Goal: Task Accomplishment & Management: Use online tool/utility

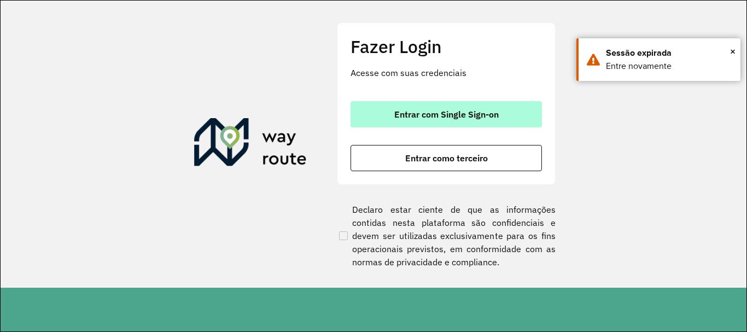
click at [421, 106] on button "Entrar com Single Sign-on" at bounding box center [445, 114] width 191 height 26
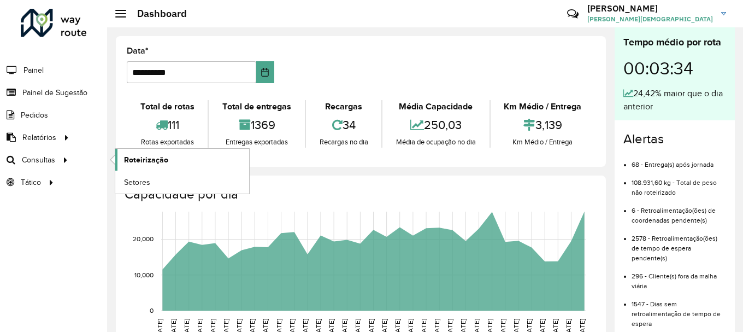
click at [139, 162] on span "Roteirização" at bounding box center [146, 159] width 44 height 11
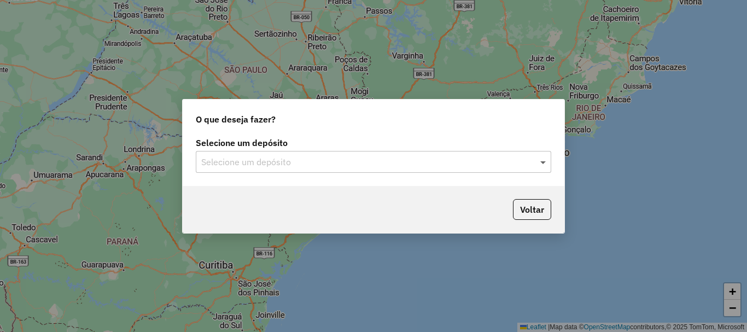
click at [543, 161] on span at bounding box center [544, 161] width 14 height 13
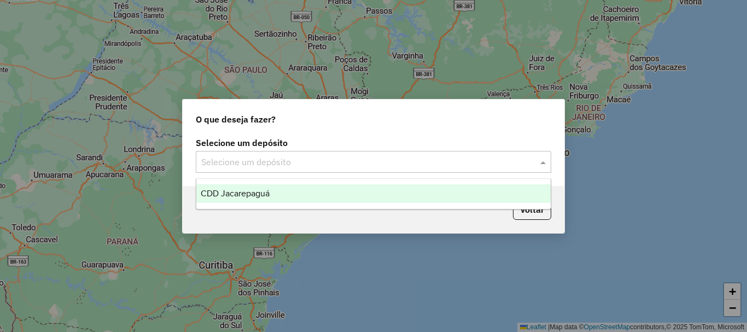
click at [237, 195] on span "CDD Jacarepaguá" at bounding box center [235, 193] width 69 height 9
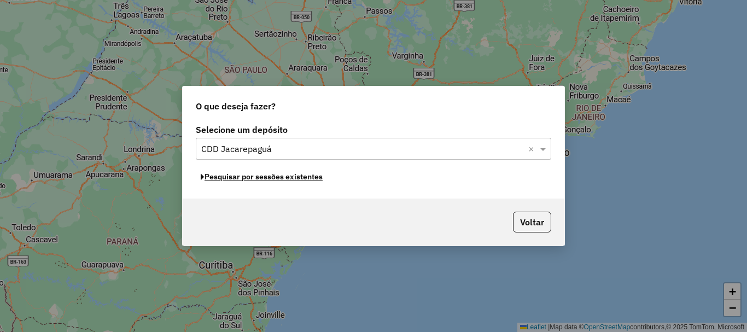
click at [290, 177] on button "Pesquisar por sessões existentes" at bounding box center [262, 176] width 132 height 17
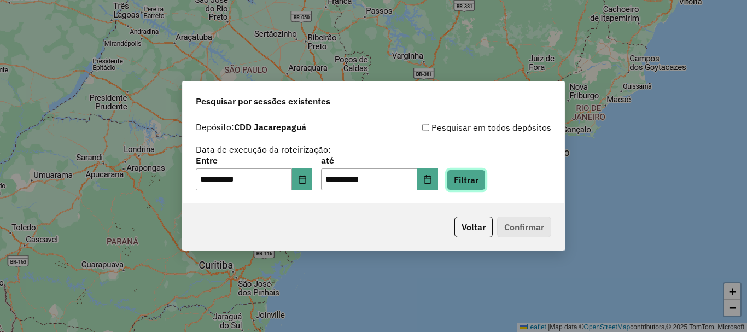
click at [480, 177] on button "Filtrar" at bounding box center [466, 179] width 39 height 21
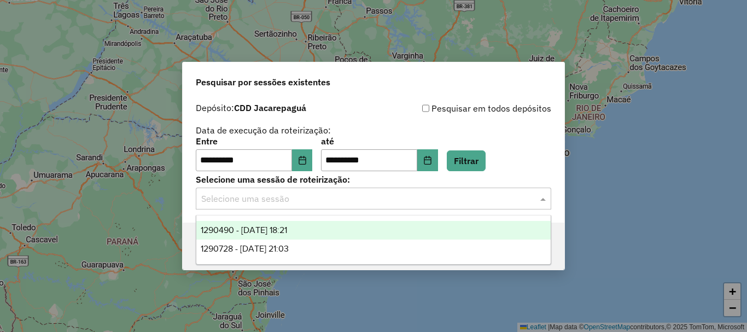
click at [351, 205] on div "Selecione uma sessão" at bounding box center [373, 199] width 355 height 22
click at [287, 229] on span "1290490 - 08/10/2025 18:21" at bounding box center [244, 229] width 86 height 9
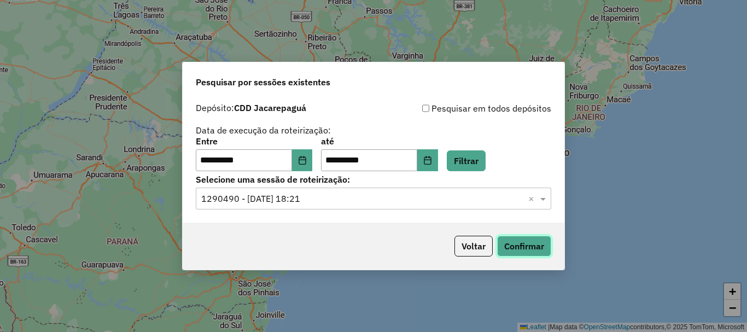
click at [535, 249] on button "Confirmar" at bounding box center [524, 246] width 54 height 21
click at [496, 200] on input "text" at bounding box center [362, 198] width 323 height 13
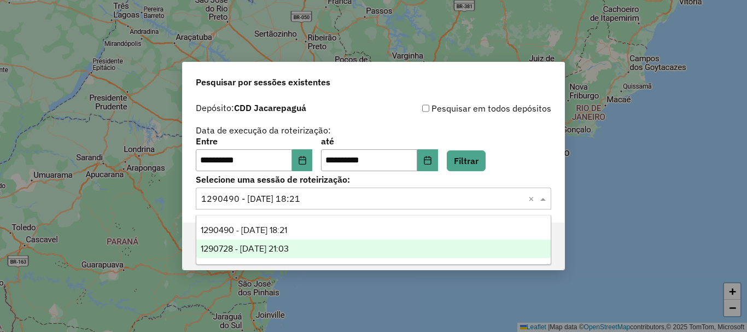
click at [270, 244] on span "1290728 - 08/10/2025 21:03" at bounding box center [245, 248] width 88 height 9
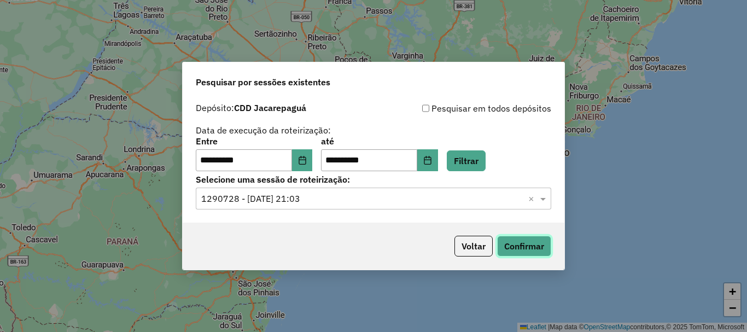
click at [526, 244] on button "Confirmar" at bounding box center [524, 246] width 54 height 21
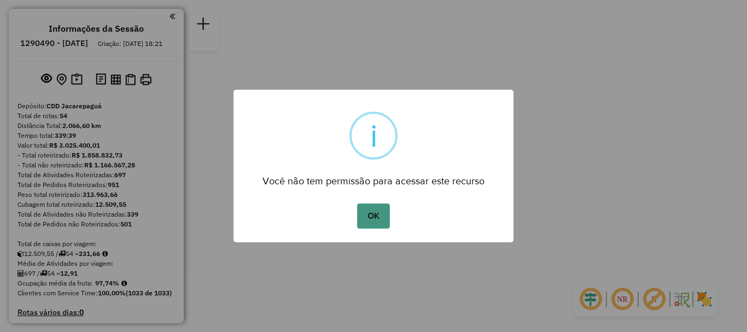
click at [378, 212] on button "OK" at bounding box center [373, 215] width 32 height 25
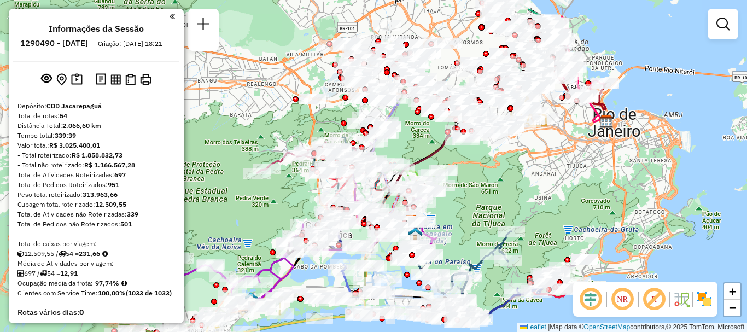
click at [622, 297] on em at bounding box center [622, 299] width 26 height 26
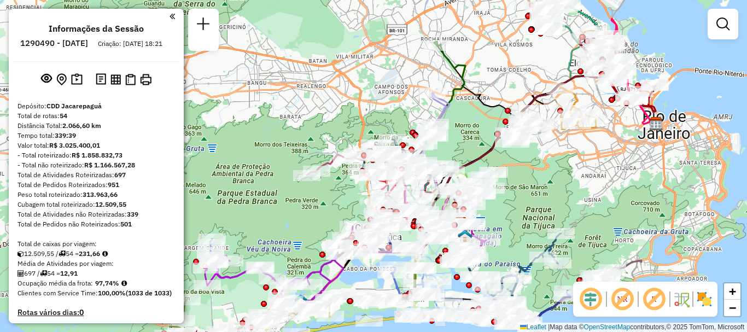
drag, startPoint x: 494, startPoint y: 192, endPoint x: 575, endPoint y: 178, distance: 82.6
click at [578, 180] on div "Janela de atendimento Grade de atendimento Capacidade Transportadoras Veículos …" at bounding box center [373, 166] width 747 height 332
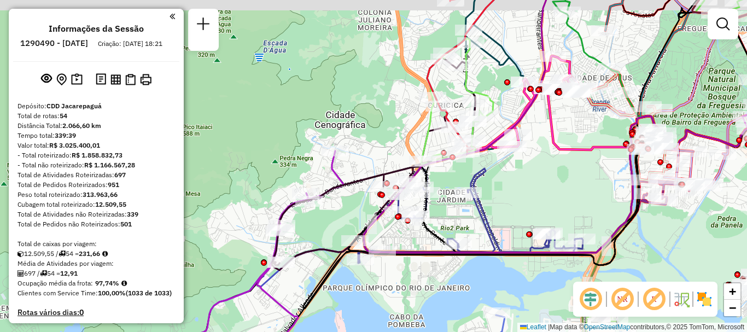
drag, startPoint x: 537, startPoint y: 167, endPoint x: 486, endPoint y: 210, distance: 67.5
click at [536, 197] on div "Janela de atendimento Grade de atendimento Capacidade Transportadoras Veículos …" at bounding box center [373, 166] width 747 height 332
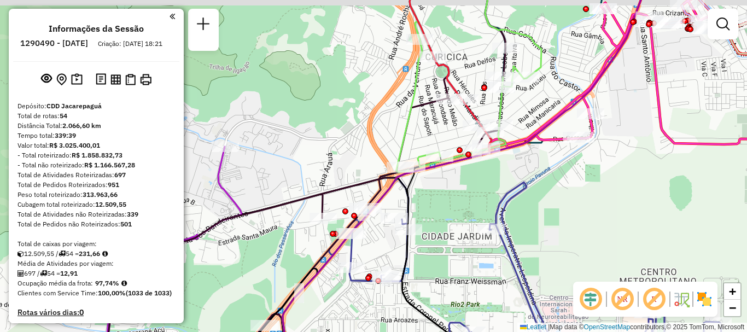
drag, startPoint x: 461, startPoint y: 165, endPoint x: 461, endPoint y: 198, distance: 32.8
click at [461, 198] on div "Janela de atendimento Grade de atendimento Capacidade Transportadoras Veículos …" at bounding box center [373, 166] width 747 height 332
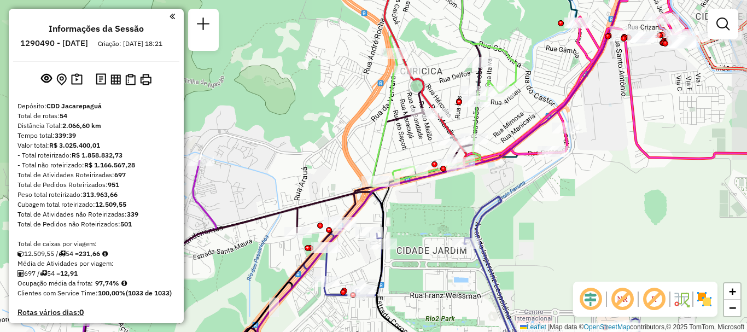
drag, startPoint x: 572, startPoint y: 187, endPoint x: 551, endPoint y: 197, distance: 24.0
click at [551, 197] on div "Janela de atendimento Grade de atendimento Capacidade Transportadoras Veículos …" at bounding box center [373, 166] width 747 height 332
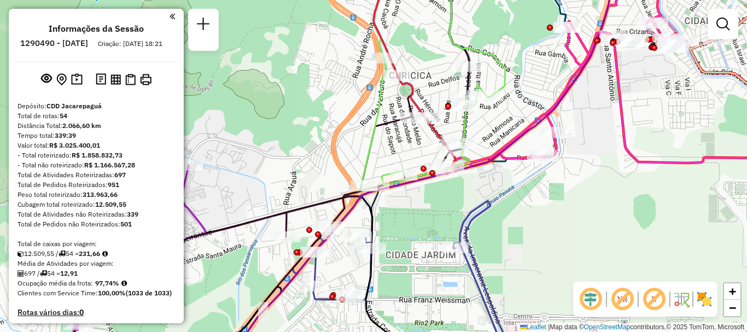
drag, startPoint x: 466, startPoint y: 212, endPoint x: 455, endPoint y: 216, distance: 11.8
click at [455, 216] on div "Janela de atendimento Grade de atendimento Capacidade Transportadoras Veículos …" at bounding box center [373, 166] width 747 height 332
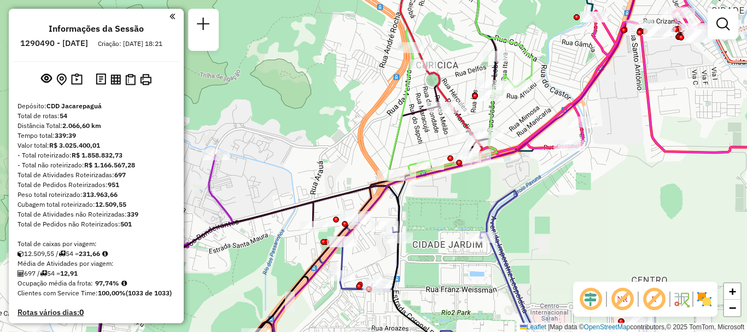
drag, startPoint x: 416, startPoint y: 219, endPoint x: 443, endPoint y: 209, distance: 28.7
click at [443, 209] on div "Janela de atendimento Grade de atendimento Capacidade Transportadoras Veículos …" at bounding box center [373, 166] width 747 height 332
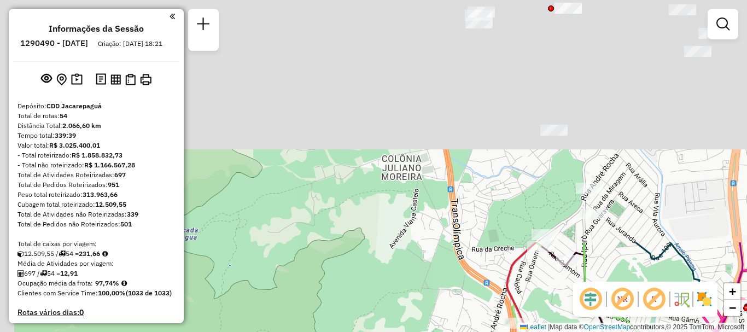
drag, startPoint x: 568, startPoint y: 87, endPoint x: 682, endPoint y: 353, distance: 289.5
click at [682, 331] on html "Aguarde... Pop-up bloqueado! Seu navegador bloqueou automáticamente a abertura …" at bounding box center [373, 166] width 747 height 332
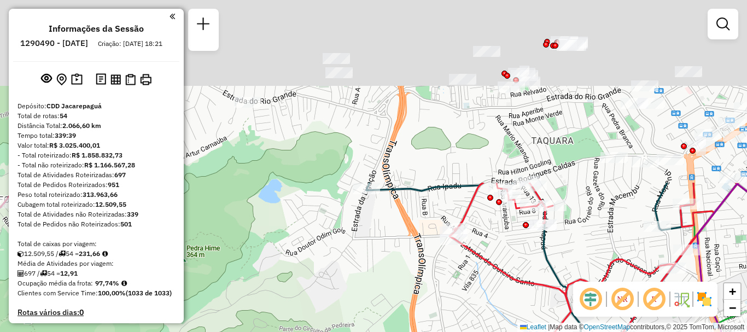
drag, startPoint x: 494, startPoint y: 196, endPoint x: 456, endPoint y: 353, distance: 161.2
click at [456, 331] on html "Aguarde... Pop-up bloqueado! Seu navegador bloqueou automáticamente a abertura …" at bounding box center [373, 166] width 747 height 332
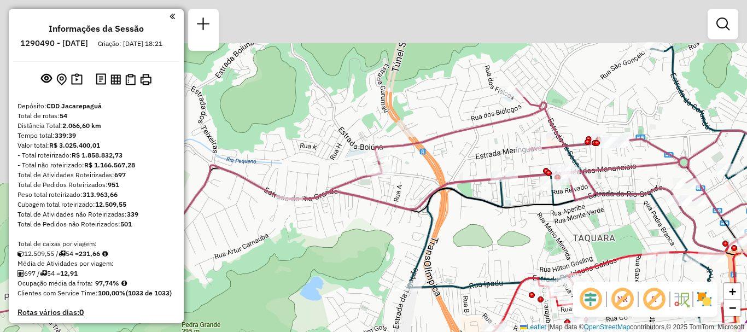
drag, startPoint x: 429, startPoint y: 152, endPoint x: 475, endPoint y: 217, distance: 79.6
click at [475, 217] on div "Rota 10 - Placa RMY2E37 55006643 - [PERSON_NAME] de atendimento Grade de atendi…" at bounding box center [373, 166] width 747 height 332
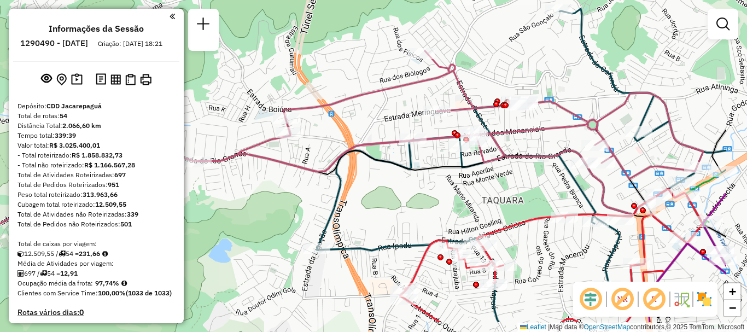
drag, startPoint x: 510, startPoint y: 234, endPoint x: 407, endPoint y: 187, distance: 113.0
click at [407, 187] on div "Rota 10 - Placa RMY2E37 55006643 - [PERSON_NAME] de atendimento Grade de atendi…" at bounding box center [373, 166] width 747 height 332
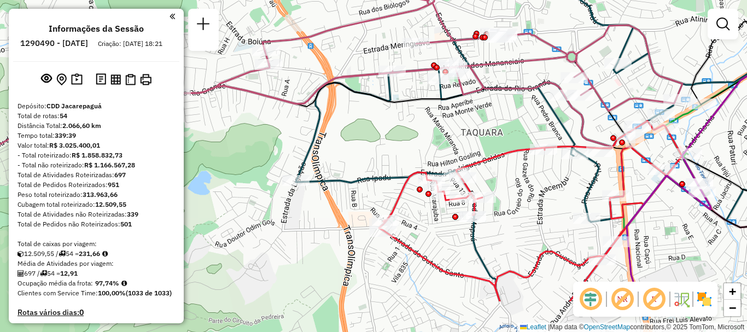
drag, startPoint x: 544, startPoint y: 263, endPoint x: 569, endPoint y: 227, distance: 43.2
click at [569, 227] on div "Rota 10 - Placa RMY2E37 55006643 - [PERSON_NAME] de atendimento Grade de atendi…" at bounding box center [373, 166] width 747 height 332
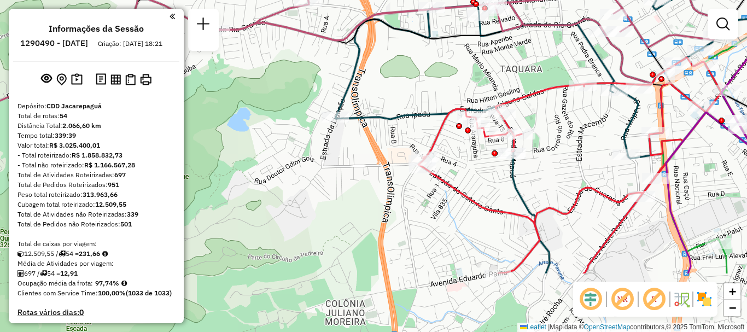
drag, startPoint x: 489, startPoint y: 272, endPoint x: 531, endPoint y: 63, distance: 213.6
click at [531, 64] on div "Rota 10 - Placa RMY2E37 55006643 - [PERSON_NAME] de atendimento Grade de atendi…" at bounding box center [373, 166] width 747 height 332
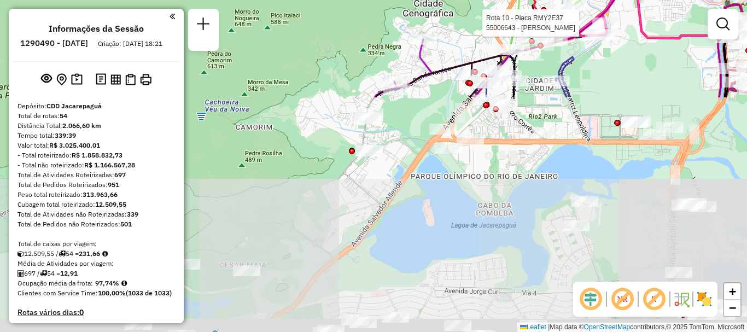
drag, startPoint x: 374, startPoint y: 292, endPoint x: 387, endPoint y: 25, distance: 267.6
click at [387, 25] on div "Rota 10 - Placa RMY2E37 55006643 - [PERSON_NAME] 46 - Placa TTN8C51 55063529 - …" at bounding box center [373, 166] width 747 height 332
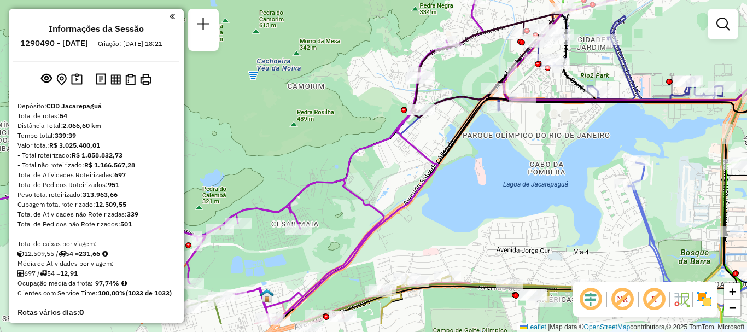
drag, startPoint x: 404, startPoint y: 294, endPoint x: 436, endPoint y: 295, distance: 31.7
click at [436, 295] on div "Rota 10 - Placa RMY2E37 55006643 - [PERSON_NAME] 46 - Placa TTN8C51 55063529 - …" at bounding box center [373, 166] width 747 height 332
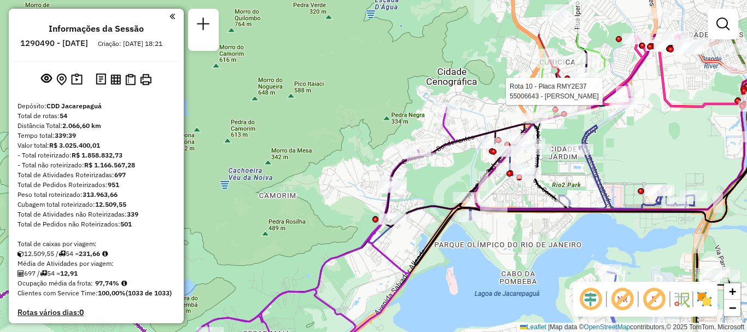
drag, startPoint x: 514, startPoint y: 172, endPoint x: 497, endPoint y: 251, distance: 80.9
click at [497, 251] on div "Rota 10 - Placa RMY2E37 55006643 - [PERSON_NAME] 46 - Placa TTN8C51 55063529 - …" at bounding box center [373, 166] width 747 height 332
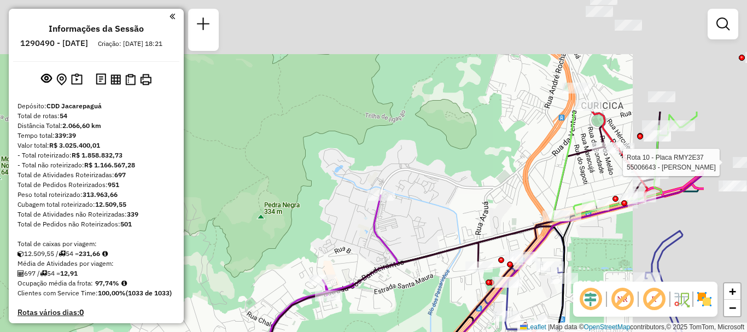
drag, startPoint x: 476, startPoint y: 208, endPoint x: 350, endPoint y: 353, distance: 191.8
click at [350, 331] on html "Aguarde... Pop-up bloqueado! Seu navegador bloqueou automáticamente a abertura …" at bounding box center [373, 166] width 747 height 332
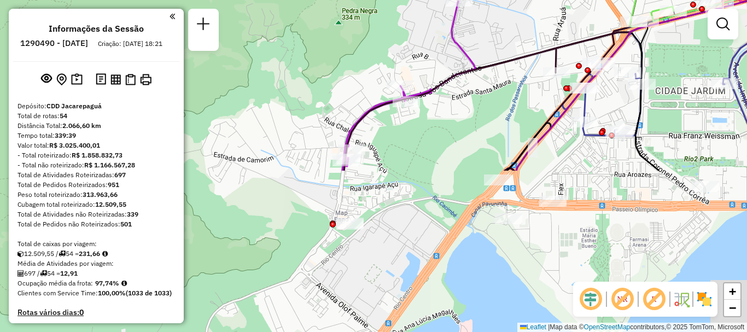
drag, startPoint x: 400, startPoint y: 323, endPoint x: 561, endPoint y: 19, distance: 344.1
click at [561, 19] on div "Rota 10 - Placa RMY2E37 55006643 - [PERSON_NAME] 46 - Placa TTN8C51 55063529 - …" at bounding box center [373, 166] width 747 height 332
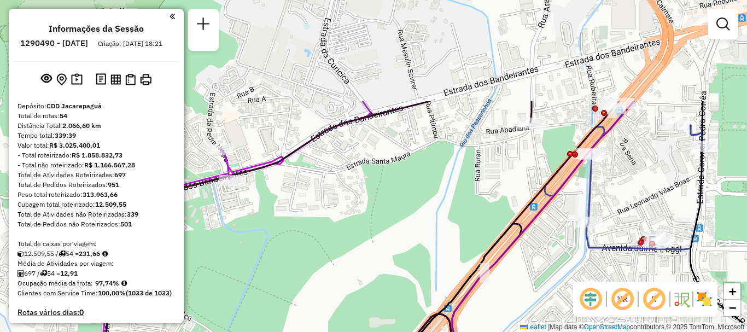
drag, startPoint x: 578, startPoint y: 203, endPoint x: 549, endPoint y: 259, distance: 62.4
click at [549, 259] on div "Rota 10 - Placa RMY2E37 55006643 - [PERSON_NAME] 46 - Placa TTN8C51 55063529 - …" at bounding box center [373, 166] width 747 height 332
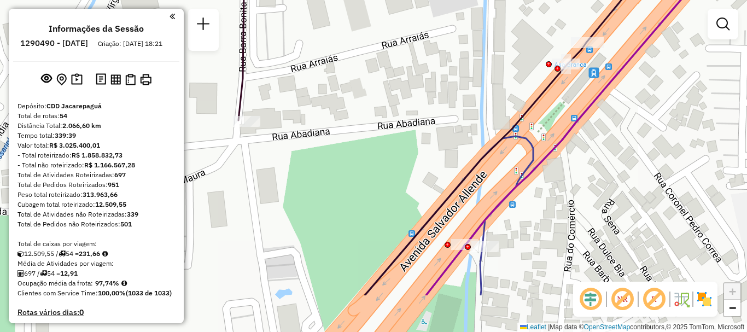
drag, startPoint x: 614, startPoint y: 247, endPoint x: 595, endPoint y: 178, distance: 71.9
click at [595, 178] on div "Rota 10 - Placa RMY2E37 55006643 - [PERSON_NAME] 46 - Placa TTN8C51 55063529 - …" at bounding box center [373, 166] width 747 height 332
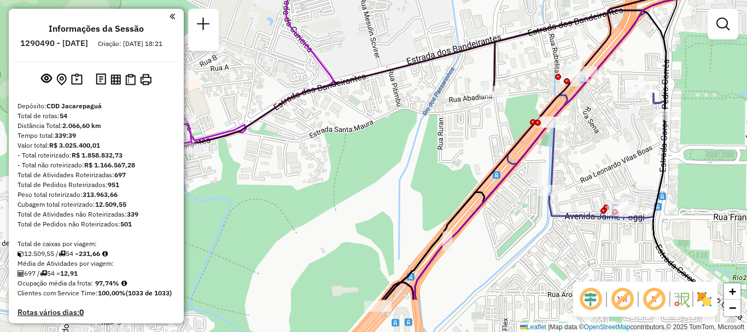
drag, startPoint x: 443, startPoint y: 251, endPoint x: 464, endPoint y: 54, distance: 197.9
click at [462, 56] on div "Rota 10 - Placa RMY2E37 55006643 - [PERSON_NAME] 46 - Placa TTN8C51 55063529 - …" at bounding box center [373, 166] width 747 height 332
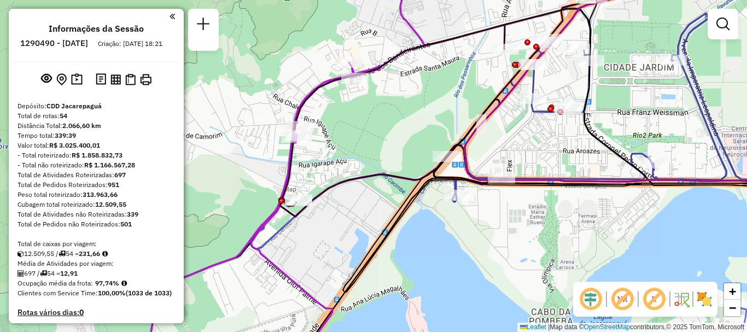
drag, startPoint x: 459, startPoint y: 280, endPoint x: 417, endPoint y: 220, distance: 72.6
click at [422, 236] on div "Rota 10 - Placa RMY2E37 55006643 - [PERSON_NAME] 46 - Placa TTN8C51 55063529 - …" at bounding box center [373, 166] width 747 height 332
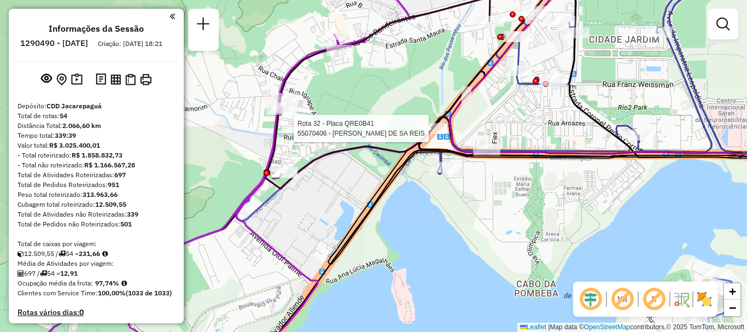
select select "**********"
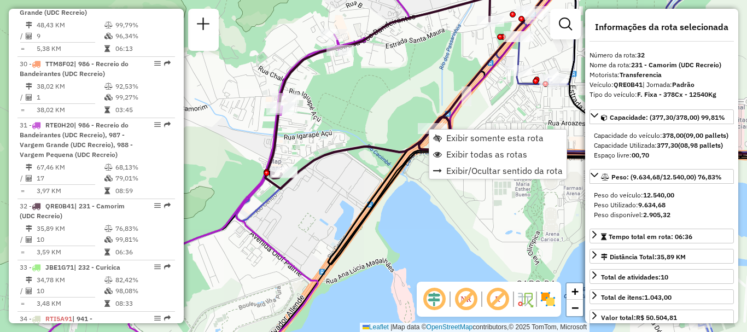
scroll to position [2431, 0]
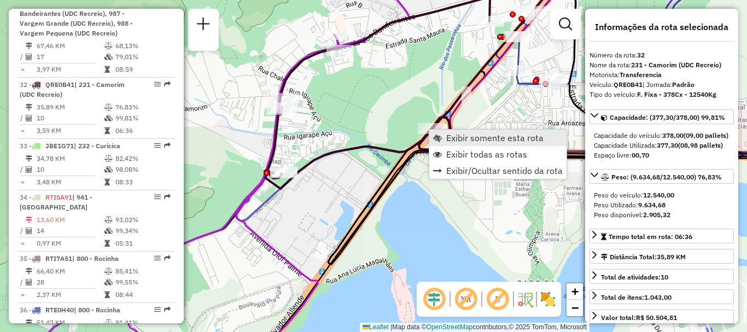
click at [460, 140] on span "Exibir somente esta rota" at bounding box center [494, 137] width 97 height 9
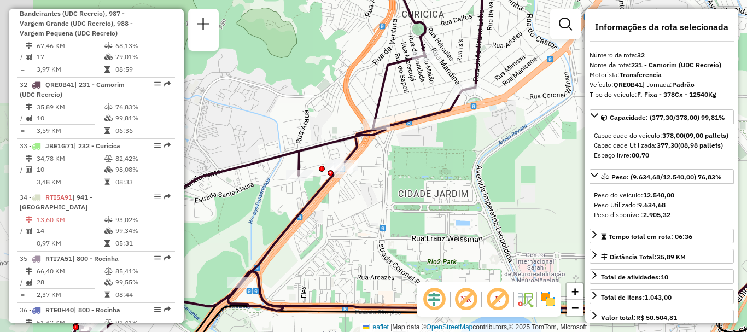
drag, startPoint x: 312, startPoint y: 182, endPoint x: 430, endPoint y: 153, distance: 122.2
click at [430, 153] on div "Janela de atendimento Grade de atendimento Capacidade Transportadoras Veículos …" at bounding box center [373, 166] width 747 height 332
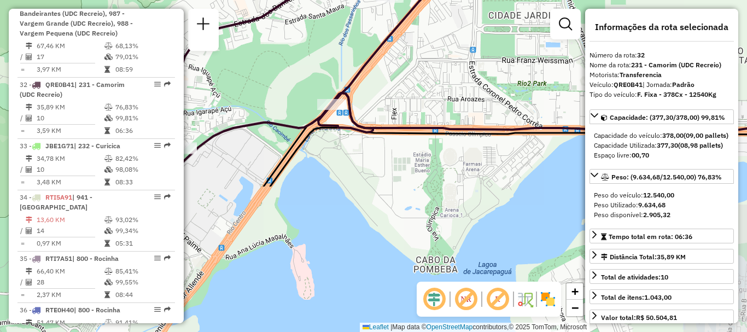
drag, startPoint x: 339, startPoint y: 247, endPoint x: 429, endPoint y: 68, distance: 199.7
click at [429, 68] on div "Janela de atendimento Grade de atendimento Capacidade Transportadoras Veículos …" at bounding box center [373, 166] width 747 height 332
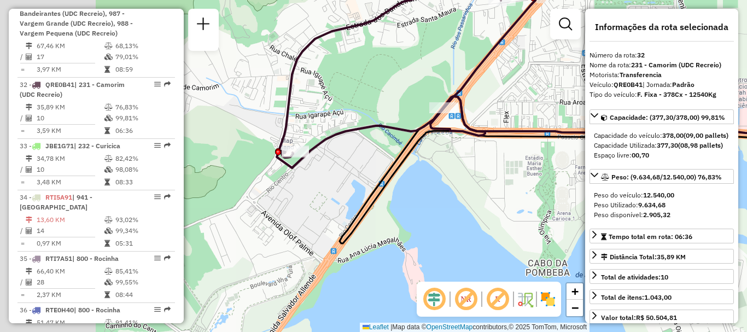
drag, startPoint x: 334, startPoint y: 170, endPoint x: 425, endPoint y: 169, distance: 91.3
click at [425, 169] on icon at bounding box center [636, 176] width 594 height 136
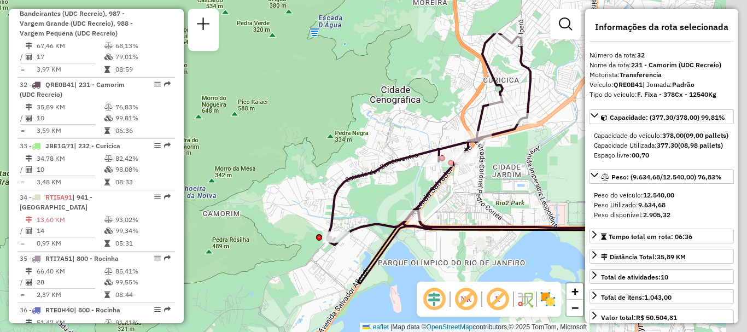
drag, startPoint x: 568, startPoint y: 103, endPoint x: 469, endPoint y: 170, distance: 119.8
click at [476, 170] on div "Janela de atendimento Grade de atendimento Capacidade Transportadoras Veículos …" at bounding box center [373, 166] width 747 height 332
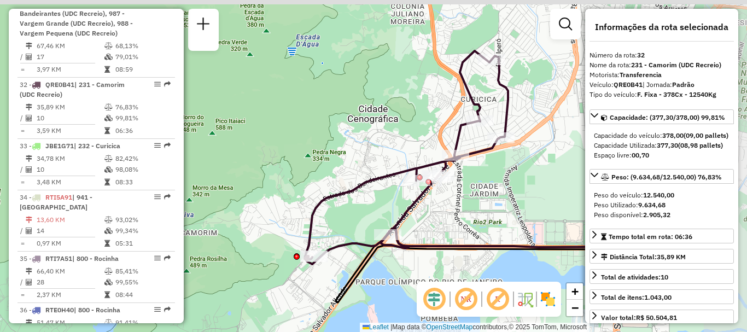
drag, startPoint x: 532, startPoint y: 119, endPoint x: 417, endPoint y: 192, distance: 136.6
click at [417, 192] on icon at bounding box center [407, 155] width 202 height 208
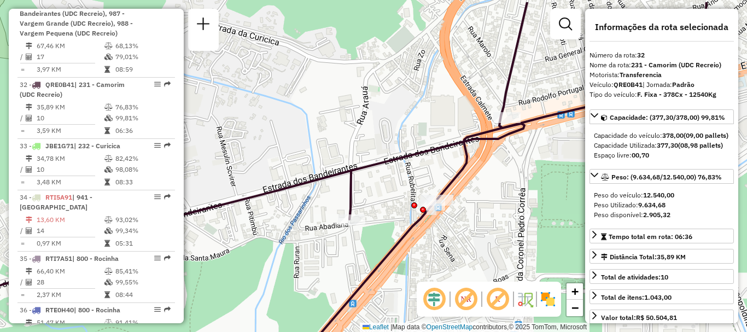
drag, startPoint x: 506, startPoint y: 204, endPoint x: 438, endPoint y: 239, distance: 76.3
click at [438, 239] on div "Janela de atendimento Grade de atendimento Capacidade Transportadoras Veículos …" at bounding box center [373, 166] width 747 height 332
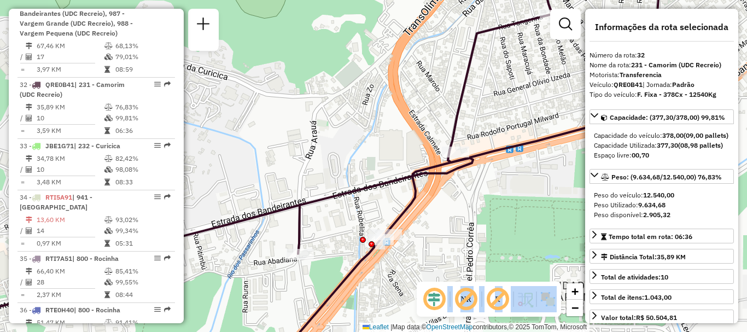
drag, startPoint x: 440, startPoint y: 283, endPoint x: 519, endPoint y: 79, distance: 219.1
click at [519, 79] on hb-router-mapa "Informações da Sessão 1290490 - [DATE] Criação: [DATE] 18:21 Depósito: CDD Jaca…" at bounding box center [373, 166] width 747 height 332
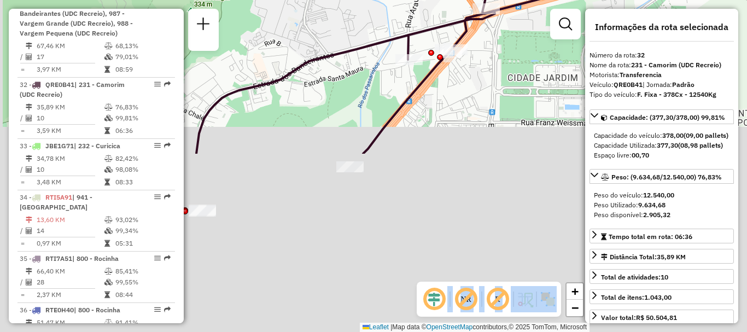
drag, startPoint x: 283, startPoint y: 290, endPoint x: 352, endPoint y: 31, distance: 268.3
click at [349, 36] on div "Janela de atendimento Grade de atendimento Capacidade Transportadoras Veículos …" at bounding box center [373, 166] width 747 height 332
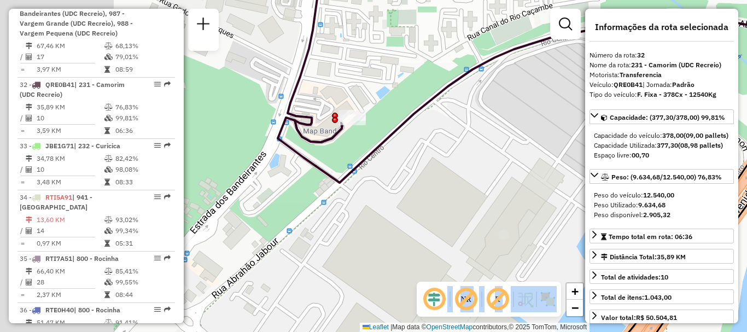
drag, startPoint x: 242, startPoint y: 182, endPoint x: 406, endPoint y: 200, distance: 165.5
click at [406, 200] on div "Janela de atendimento Grade de atendimento Capacidade Transportadoras Veículos …" at bounding box center [373, 166] width 747 height 332
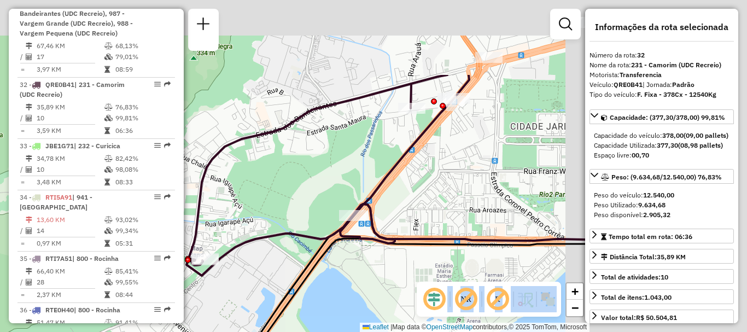
drag, startPoint x: 464, startPoint y: 113, endPoint x: 234, endPoint y: 231, distance: 257.9
click at [234, 231] on div "Janela de atendimento Grade de atendimento Capacidade Transportadoras Veículos …" at bounding box center [373, 166] width 747 height 332
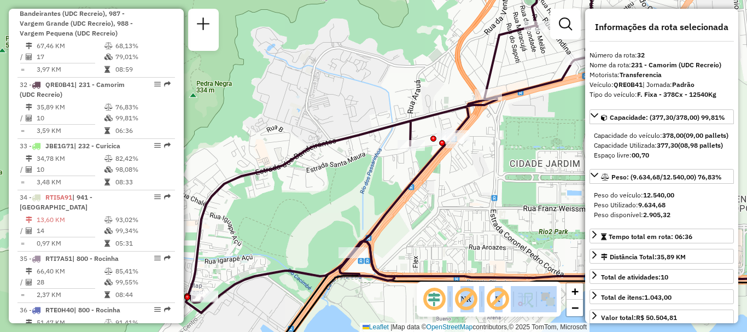
drag, startPoint x: 343, startPoint y: 210, endPoint x: 399, endPoint y: 199, distance: 56.3
click at [399, 199] on div "Janela de atendimento Grade de atendimento Capacidade Transportadoras Veículos …" at bounding box center [373, 166] width 747 height 332
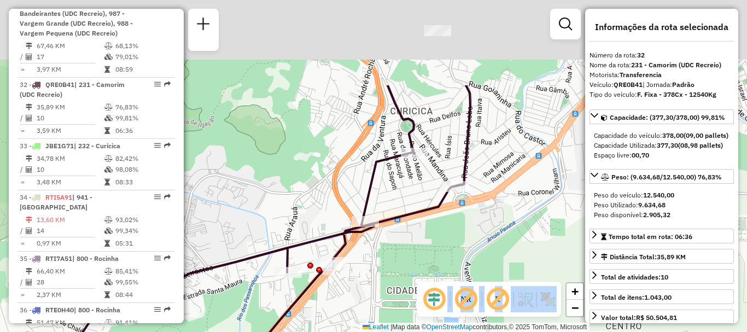
drag, startPoint x: 543, startPoint y: 168, endPoint x: 436, endPoint y: 288, distance: 160.7
click at [437, 288] on hb-router-mapa "Informações da Sessão 1290490 - [DATE] Criação: [DATE] 18:21 Depósito: CDD Jaca…" at bounding box center [373, 166] width 747 height 332
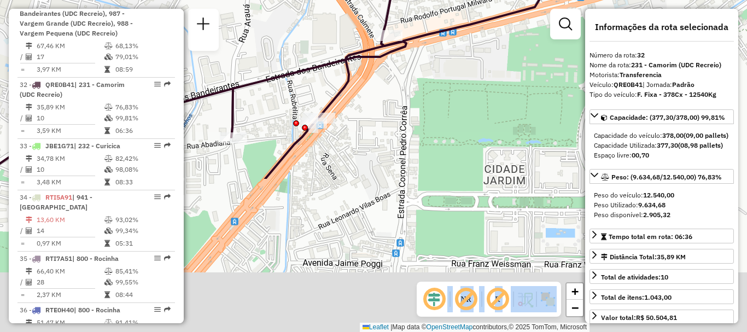
drag, startPoint x: 381, startPoint y: 292, endPoint x: 406, endPoint y: 106, distance: 187.5
click at [406, 106] on div "Janela de atendimento Grade de atendimento Capacidade Transportadoras Veículos …" at bounding box center [373, 166] width 747 height 332
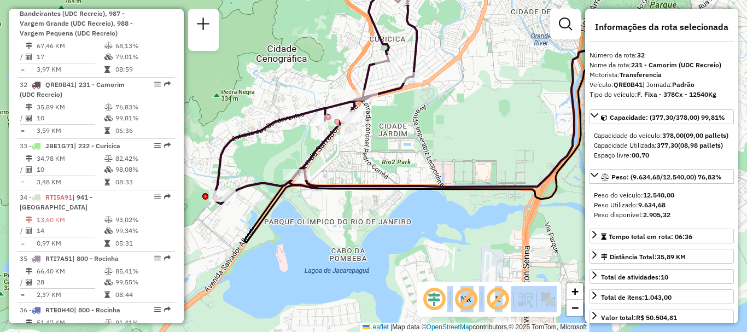
drag, startPoint x: 459, startPoint y: 139, endPoint x: 519, endPoint y: 145, distance: 60.4
click at [519, 145] on div "Janela de atendimento Grade de atendimento Capacidade Transportadoras Veículos …" at bounding box center [373, 166] width 747 height 332
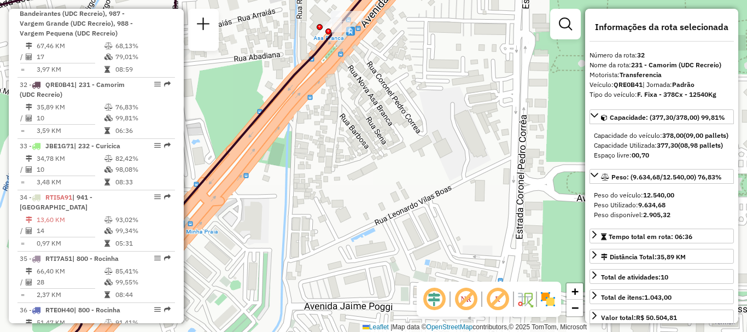
drag, startPoint x: 403, startPoint y: 171, endPoint x: 482, endPoint y: 184, distance: 80.3
click at [482, 184] on div "Janela de atendimento Grade de atendimento Capacidade Transportadoras Veículos …" at bounding box center [373, 166] width 747 height 332
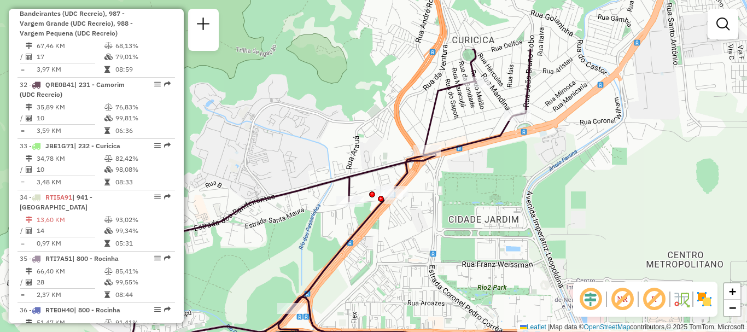
drag, startPoint x: 454, startPoint y: 112, endPoint x: 438, endPoint y: 197, distance: 86.8
click at [438, 197] on div "Janela de atendimento Grade de atendimento Capacidade Transportadoras Veículos …" at bounding box center [373, 166] width 747 height 332
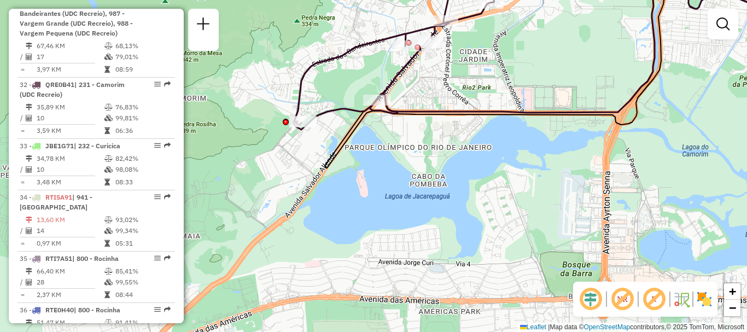
drag, startPoint x: 349, startPoint y: 251, endPoint x: 487, endPoint y: 63, distance: 233.1
click at [487, 63] on div "Janela de atendimento Grade de atendimento Capacidade Transportadoras Veículos …" at bounding box center [373, 166] width 747 height 332
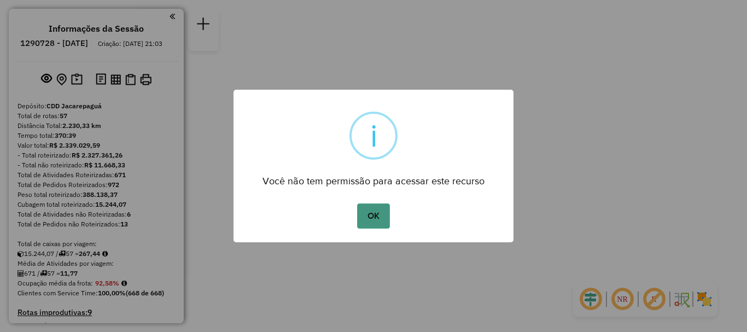
click at [363, 210] on button "OK" at bounding box center [373, 215] width 32 height 25
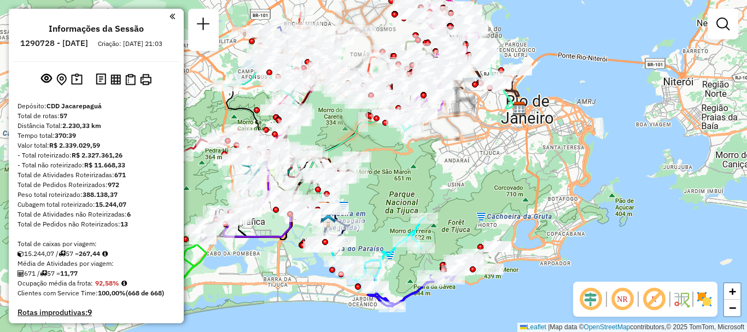
drag, startPoint x: 381, startPoint y: 164, endPoint x: 514, endPoint y: 193, distance: 136.0
click at [514, 194] on div "Janela de atendimento Grade de atendimento Capacidade Transportadoras Veículos …" at bounding box center [373, 166] width 747 height 332
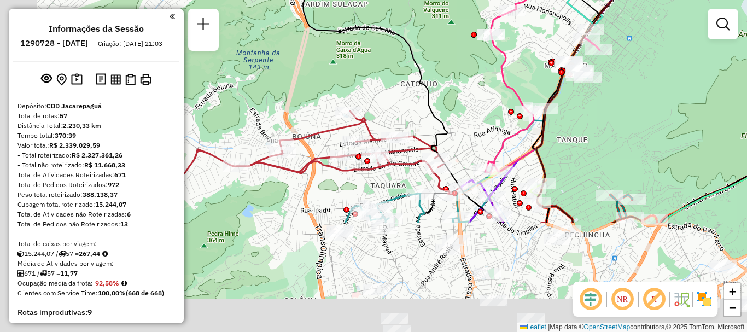
drag, startPoint x: 443, startPoint y: 199, endPoint x: 547, endPoint y: 53, distance: 179.2
click at [547, 39] on div "Janela de atendimento Grade de atendimento Capacidade Transportadoras Veículos …" at bounding box center [373, 166] width 747 height 332
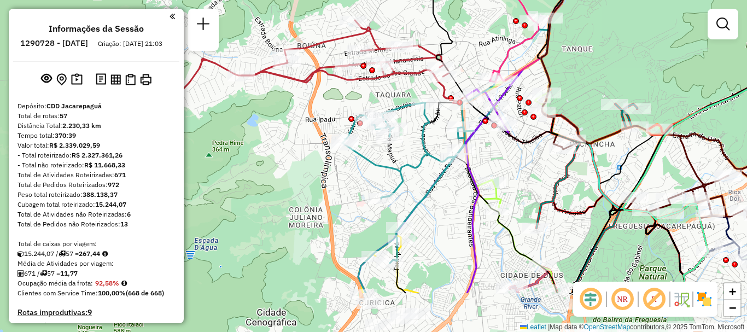
drag, startPoint x: 503, startPoint y: 243, endPoint x: 502, endPoint y: 168, distance: 74.4
click at [502, 171] on div "Janela de atendimento Grade de atendimento Capacidade Transportadoras Veículos …" at bounding box center [373, 166] width 747 height 332
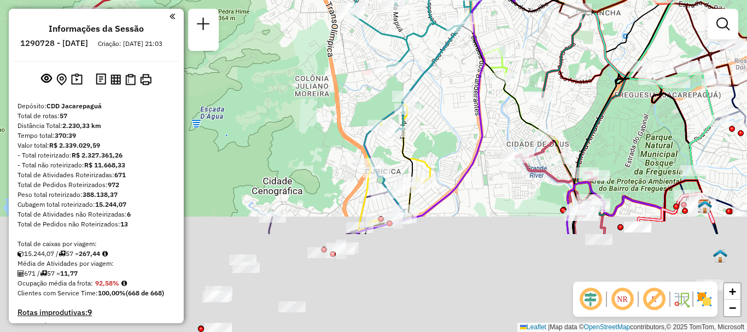
drag, startPoint x: 446, startPoint y: 274, endPoint x: 482, endPoint y: 47, distance: 229.8
click at [482, 51] on div "Janela de atendimento Grade de atendimento Capacidade Transportadoras Veículos …" at bounding box center [373, 166] width 747 height 332
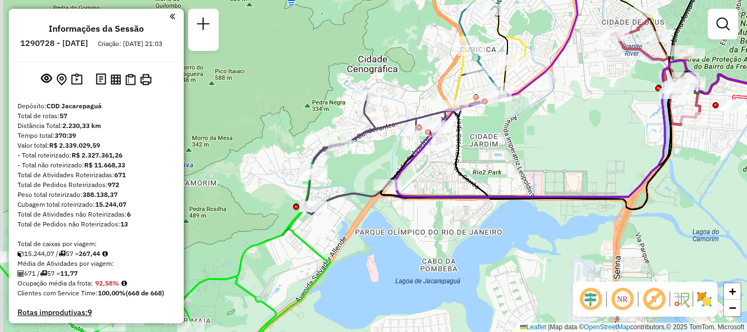
drag, startPoint x: 426, startPoint y: 236, endPoint x: 478, endPoint y: 194, distance: 67.2
click at [492, 206] on div "Janela de atendimento Grade de atendimento Capacidade Transportadoras Veículos …" at bounding box center [373, 166] width 747 height 332
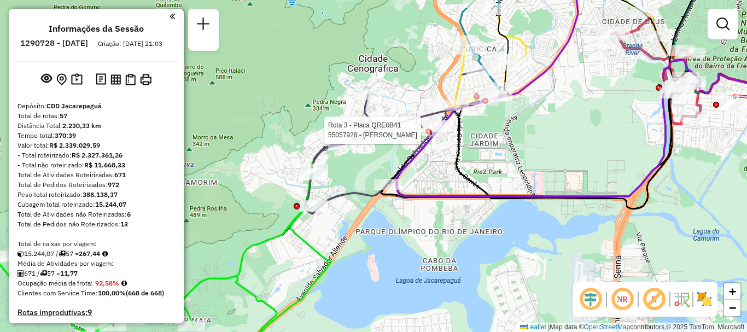
select select "**********"
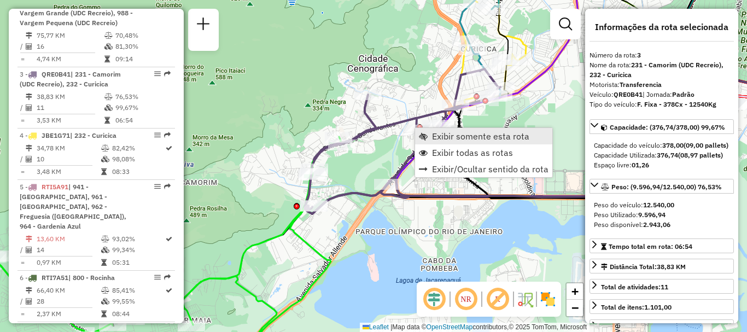
scroll to position [581, 0]
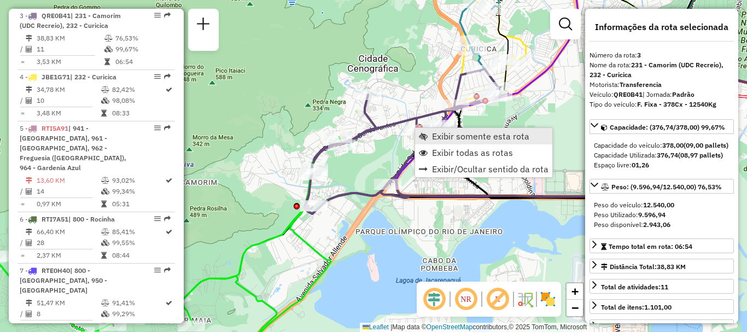
click at [432, 137] on span "Exibir somente esta rota" at bounding box center [480, 136] width 97 height 9
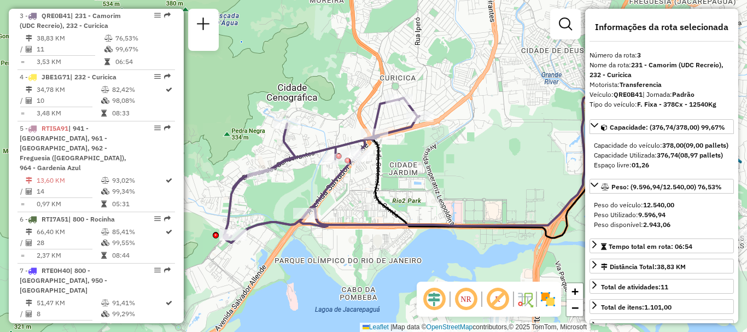
drag, startPoint x: 319, startPoint y: 155, endPoint x: 454, endPoint y: 144, distance: 135.5
click at [454, 144] on div "Janela de atendimento Grade de atendimento Capacidade Transportadoras Veículos …" at bounding box center [373, 166] width 747 height 332
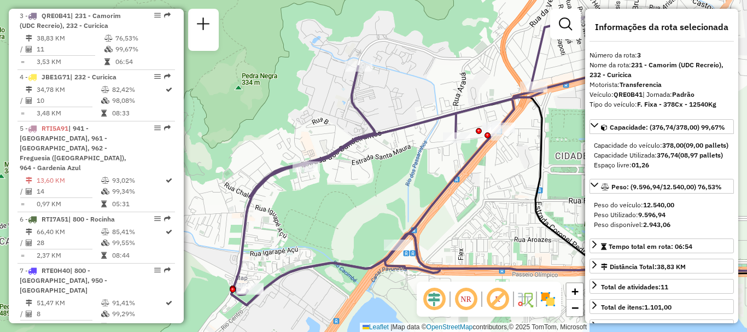
drag, startPoint x: 350, startPoint y: 191, endPoint x: 395, endPoint y: 191, distance: 44.3
click at [396, 193] on div "Janela de atendimento Grade de atendimento Capacidade Transportadoras Veículos …" at bounding box center [373, 166] width 747 height 332
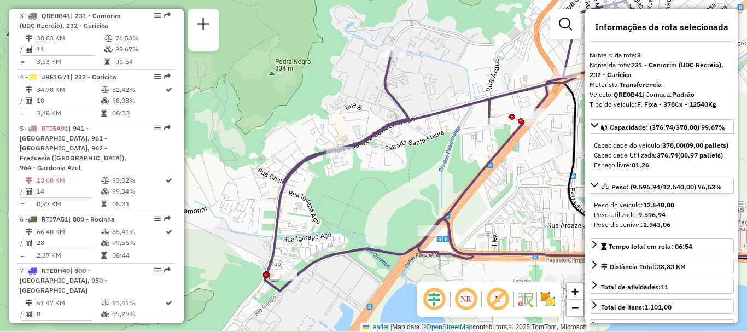
drag, startPoint x: 370, startPoint y: 200, endPoint x: 370, endPoint y: 165, distance: 34.4
click at [394, 175] on div "Janela de atendimento Grade de atendimento Capacidade Transportadoras Veículos …" at bounding box center [373, 166] width 747 height 332
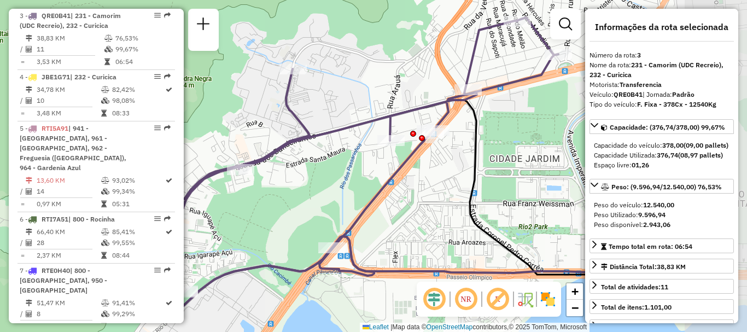
drag, startPoint x: 386, startPoint y: 188, endPoint x: 282, endPoint y: 210, distance: 106.3
click at [282, 210] on div "Janela de atendimento Grade de atendimento Capacidade Transportadoras Veículos …" at bounding box center [373, 166] width 747 height 332
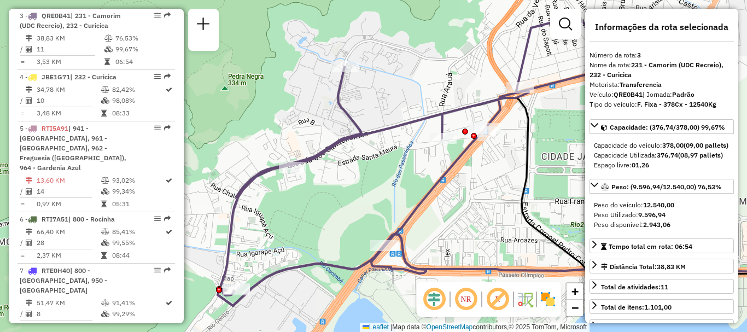
drag, startPoint x: 319, startPoint y: 183, endPoint x: 370, endPoint y: 179, distance: 51.5
click at [370, 179] on div "Janela de atendimento Grade de atendimento Capacidade Transportadoras Veículos …" at bounding box center [373, 166] width 747 height 332
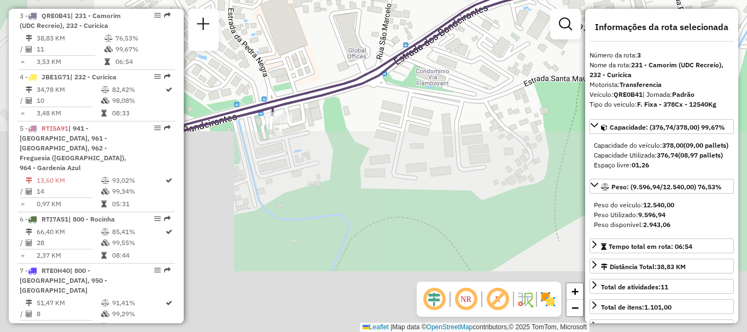
drag, startPoint x: 237, startPoint y: 247, endPoint x: 370, endPoint y: 22, distance: 261.0
click at [366, 22] on div "Janela de atendimento Grade de atendimento Capacidade Transportadoras Veículos …" at bounding box center [373, 166] width 747 height 332
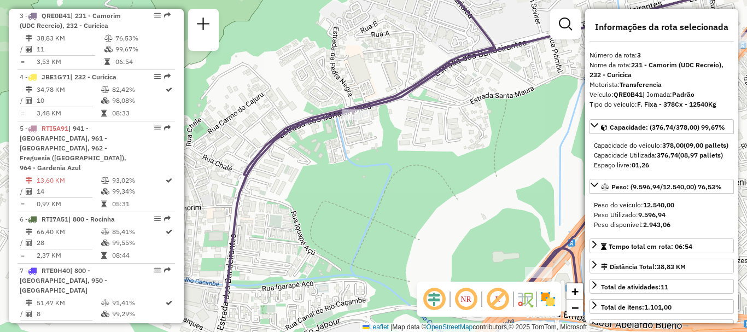
drag, startPoint x: 294, startPoint y: 225, endPoint x: 405, endPoint y: 161, distance: 127.8
click at [405, 161] on div "Janela de atendimento Grade de atendimento Capacidade Transportadoras Veículos …" at bounding box center [373, 166] width 747 height 332
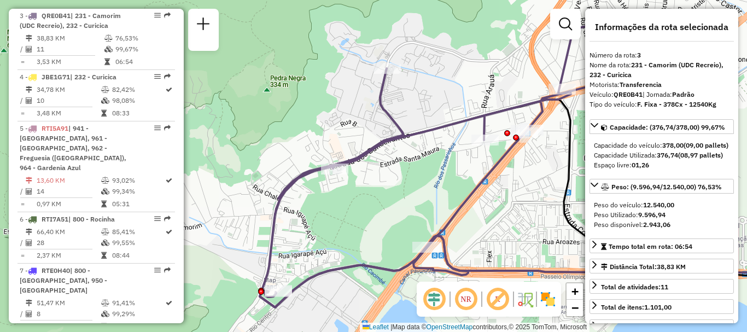
drag, startPoint x: 384, startPoint y: 184, endPoint x: 361, endPoint y: 194, distance: 24.7
click at [361, 194] on div "Janela de atendimento Grade de atendimento Capacidade Transportadoras Veículos …" at bounding box center [373, 166] width 747 height 332
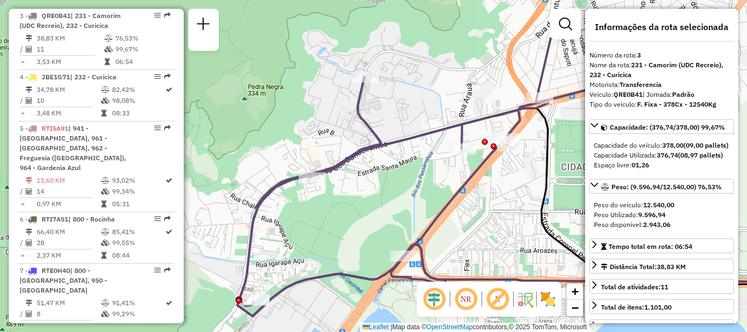
drag, startPoint x: 431, startPoint y: 202, endPoint x: 399, endPoint y: 216, distance: 36.0
click at [399, 216] on div "Janela de atendimento Grade de atendimento Capacidade Transportadoras Veículos …" at bounding box center [373, 166] width 747 height 332
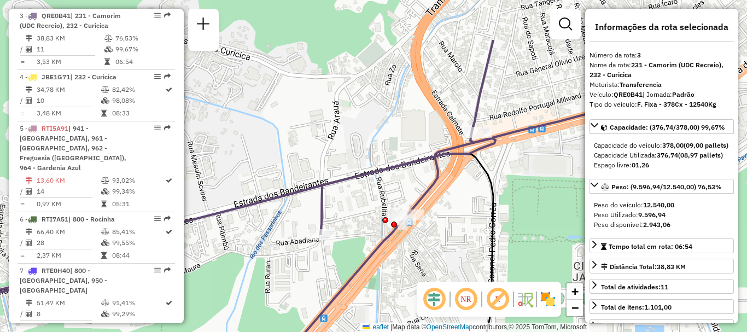
drag, startPoint x: 552, startPoint y: 107, endPoint x: 467, endPoint y: 180, distance: 112.0
click at [467, 180] on div "Janela de atendimento Grade de atendimento Capacidade Transportadoras Veículos …" at bounding box center [373, 166] width 747 height 332
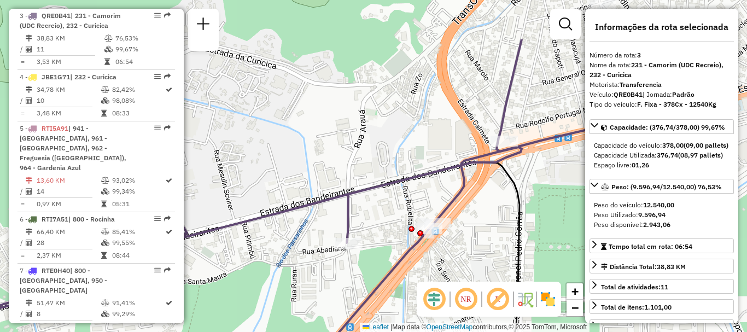
drag, startPoint x: 541, startPoint y: 136, endPoint x: 459, endPoint y: 209, distance: 110.3
click at [450, 223] on div "Janela de atendimento Grade de atendimento Capacidade Transportadoras Veículos …" at bounding box center [373, 166] width 747 height 332
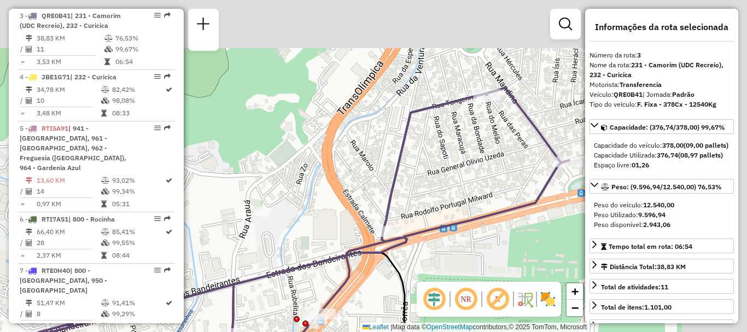
drag, startPoint x: 544, startPoint y: 92, endPoint x: 446, endPoint y: 169, distance: 125.0
click at [446, 169] on div "Janela de atendimento Grade de atendimento Capacidade Transportadoras Veículos …" at bounding box center [373, 166] width 747 height 332
